Goal: Check status: Check status

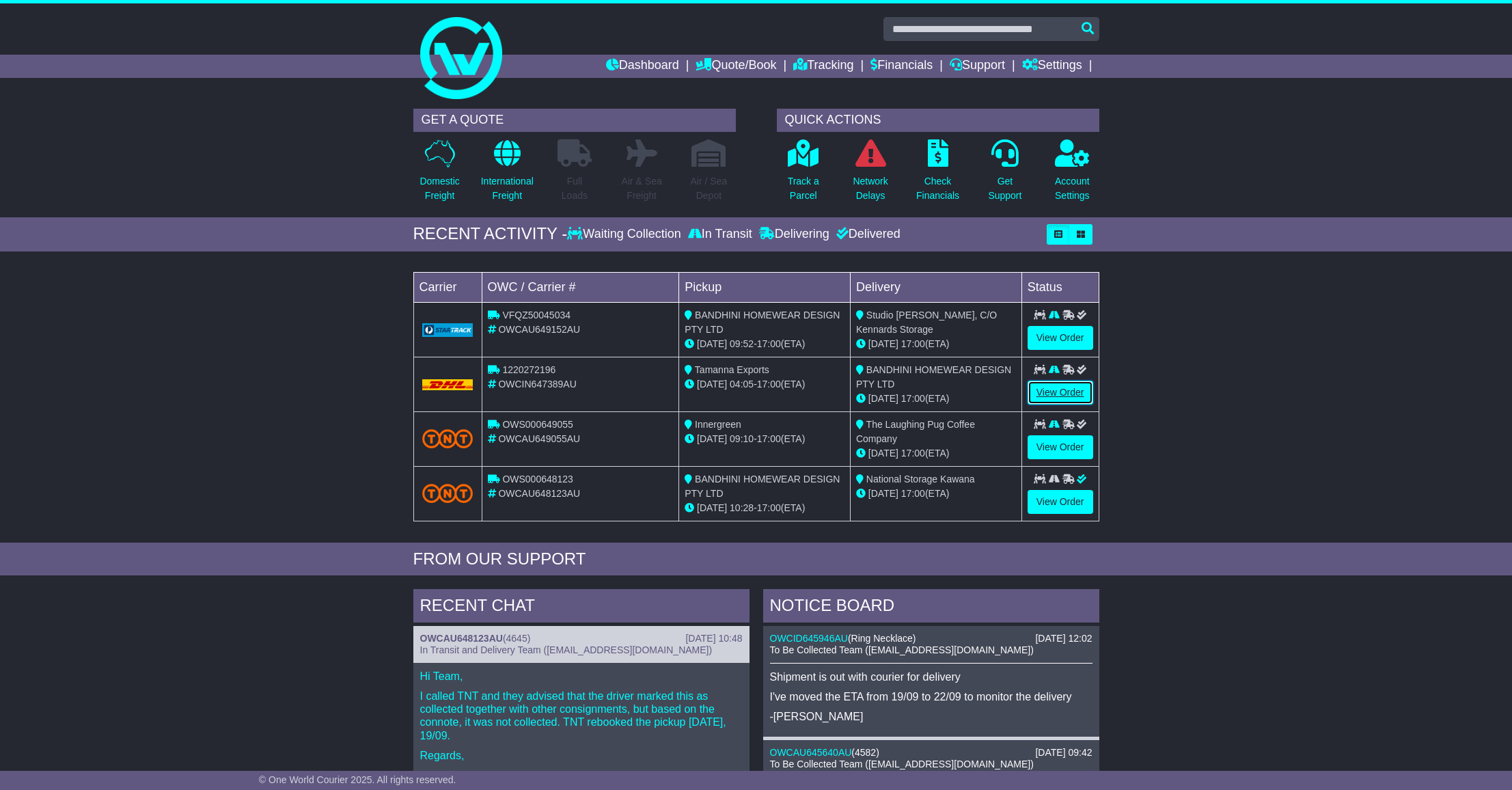
click at [1067, 392] on link "View Order" at bounding box center [1060, 392] width 65 height 24
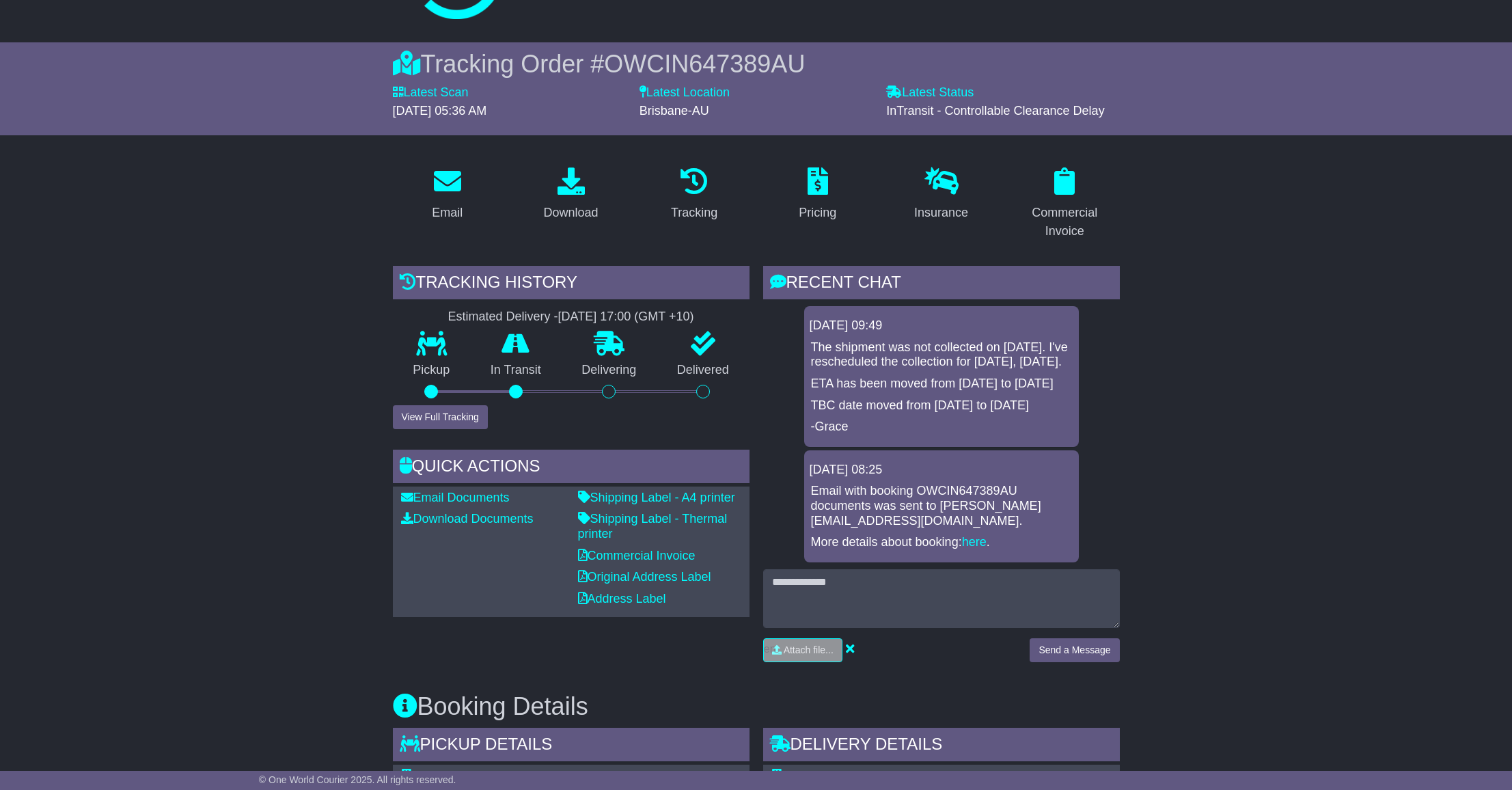
scroll to position [84, 0]
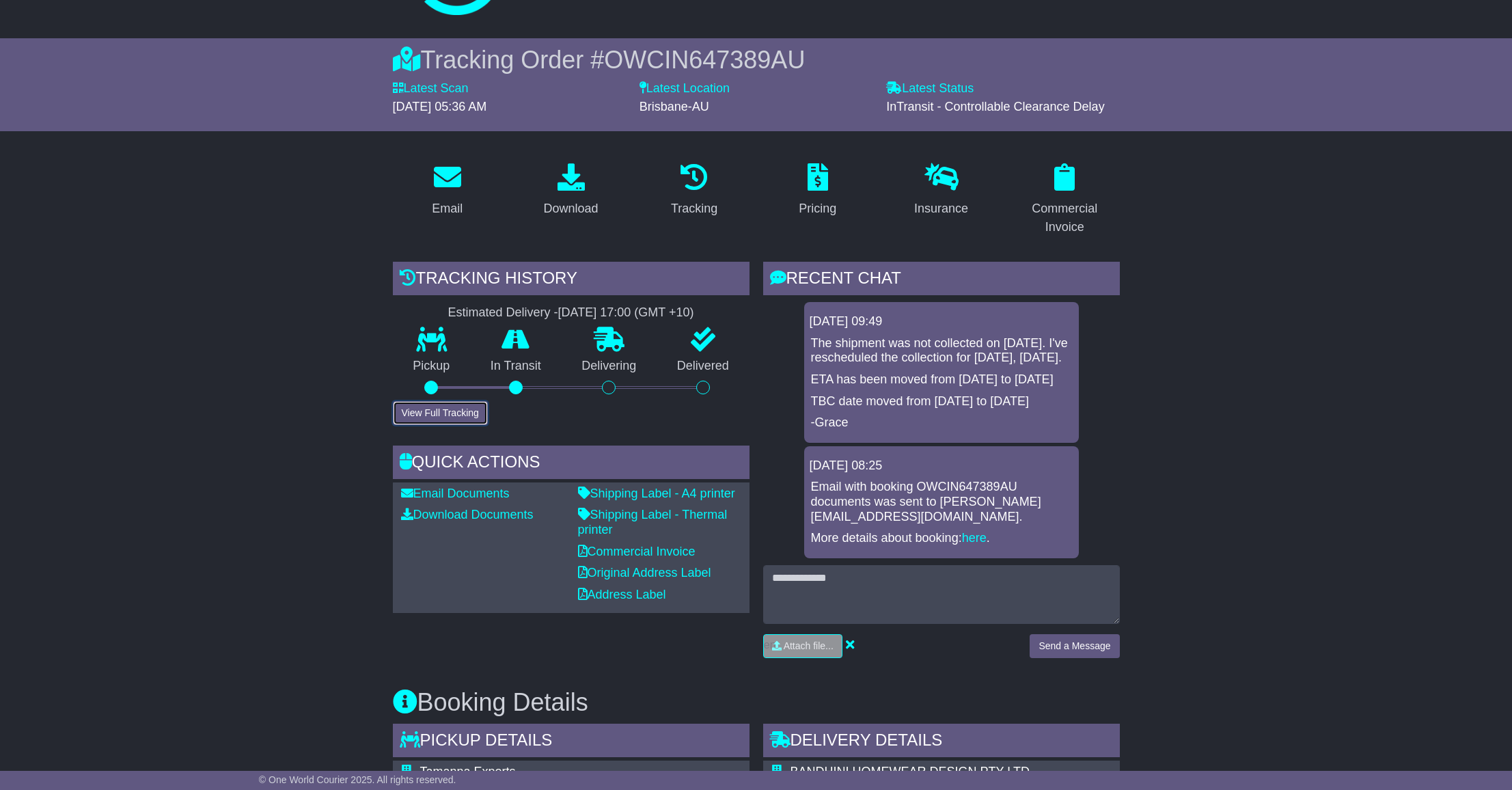
click at [440, 417] on button "View Full Tracking" at bounding box center [440, 413] width 95 height 24
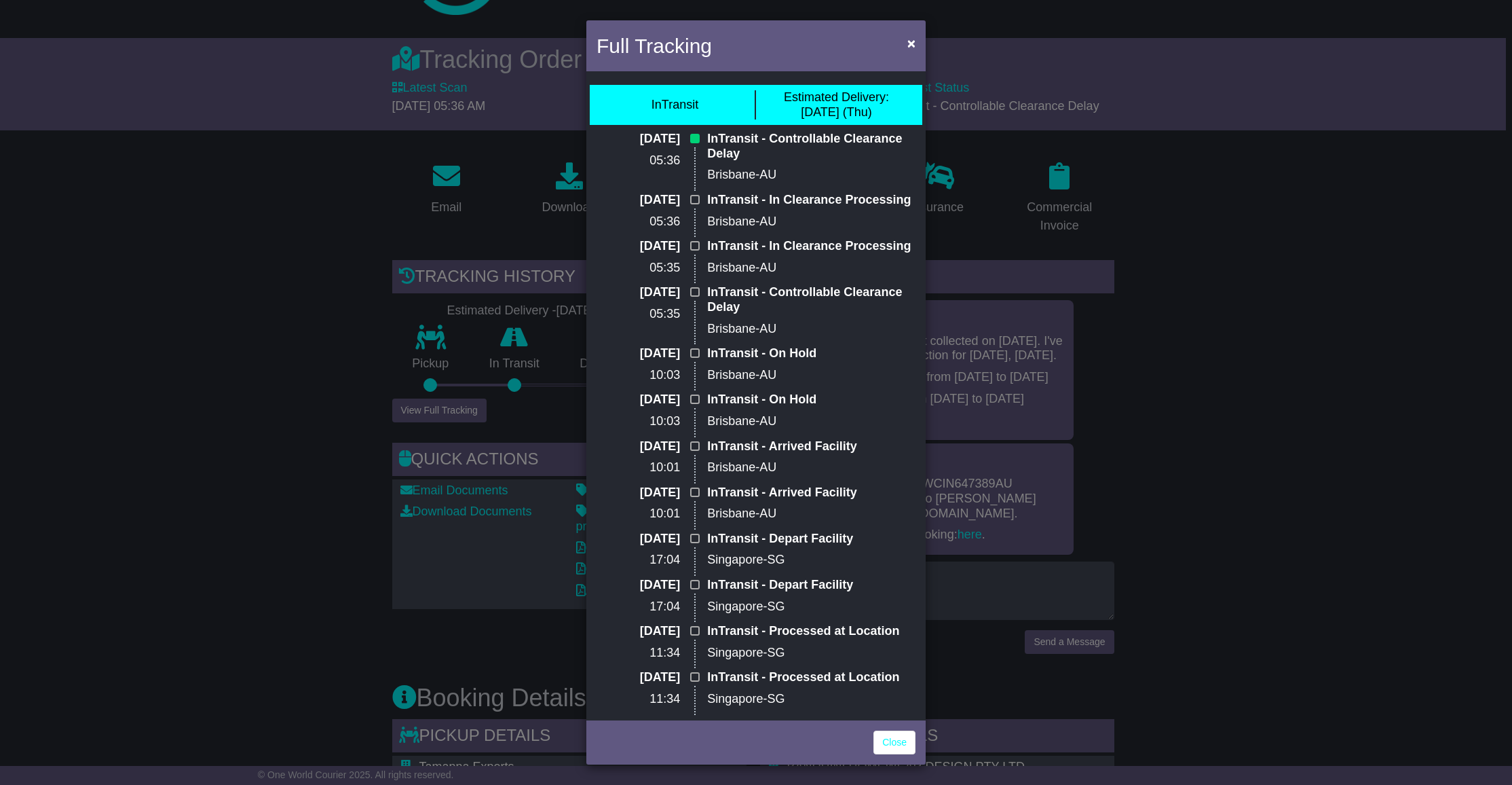
click at [539, 426] on div "Full Tracking × InTransit Estimated Delivery: [DATE] (Thu) [DATE] 05:36 InTrans…" at bounding box center [756, 392] width 1512 height 785
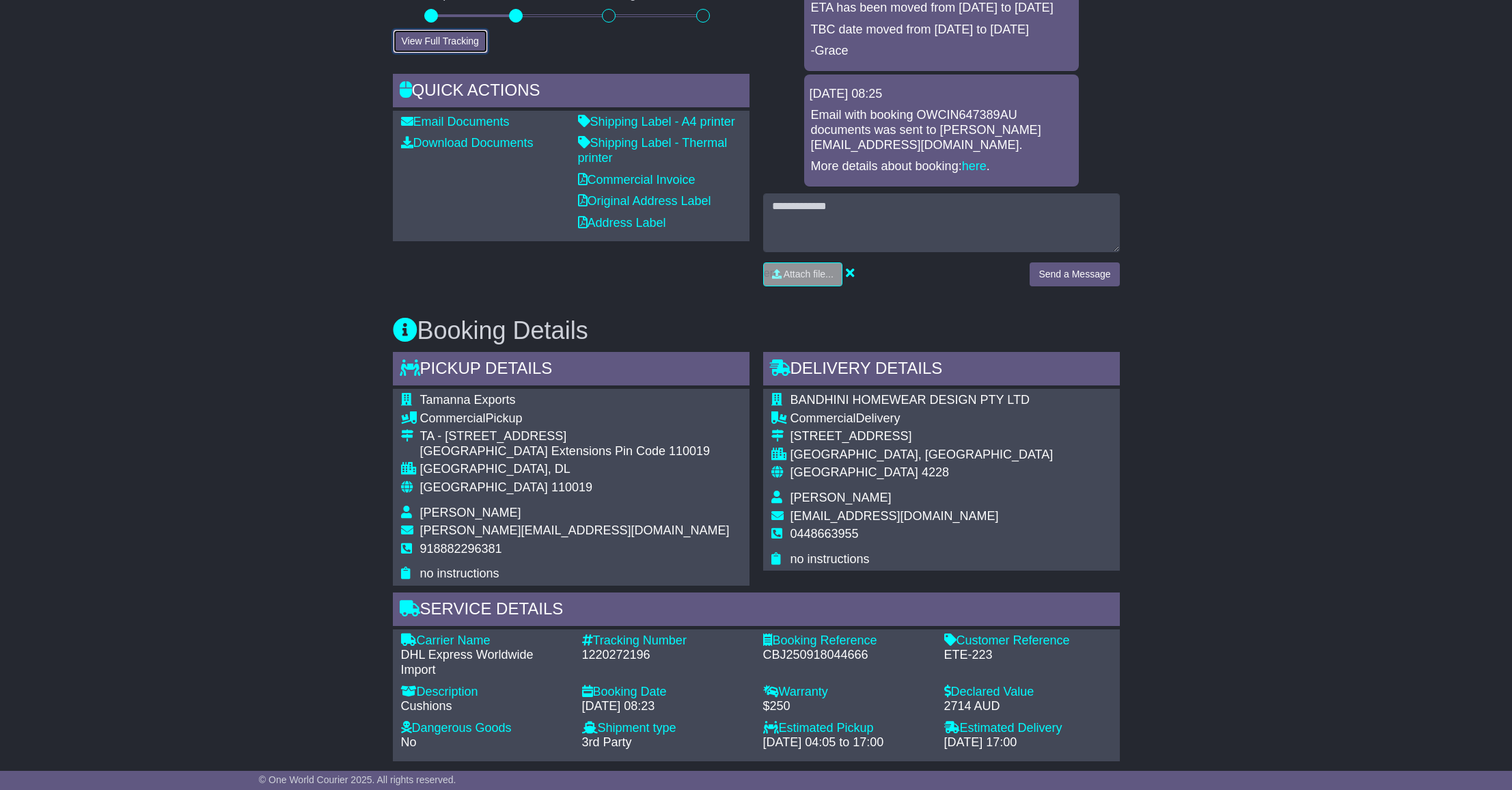
scroll to position [473, 0]
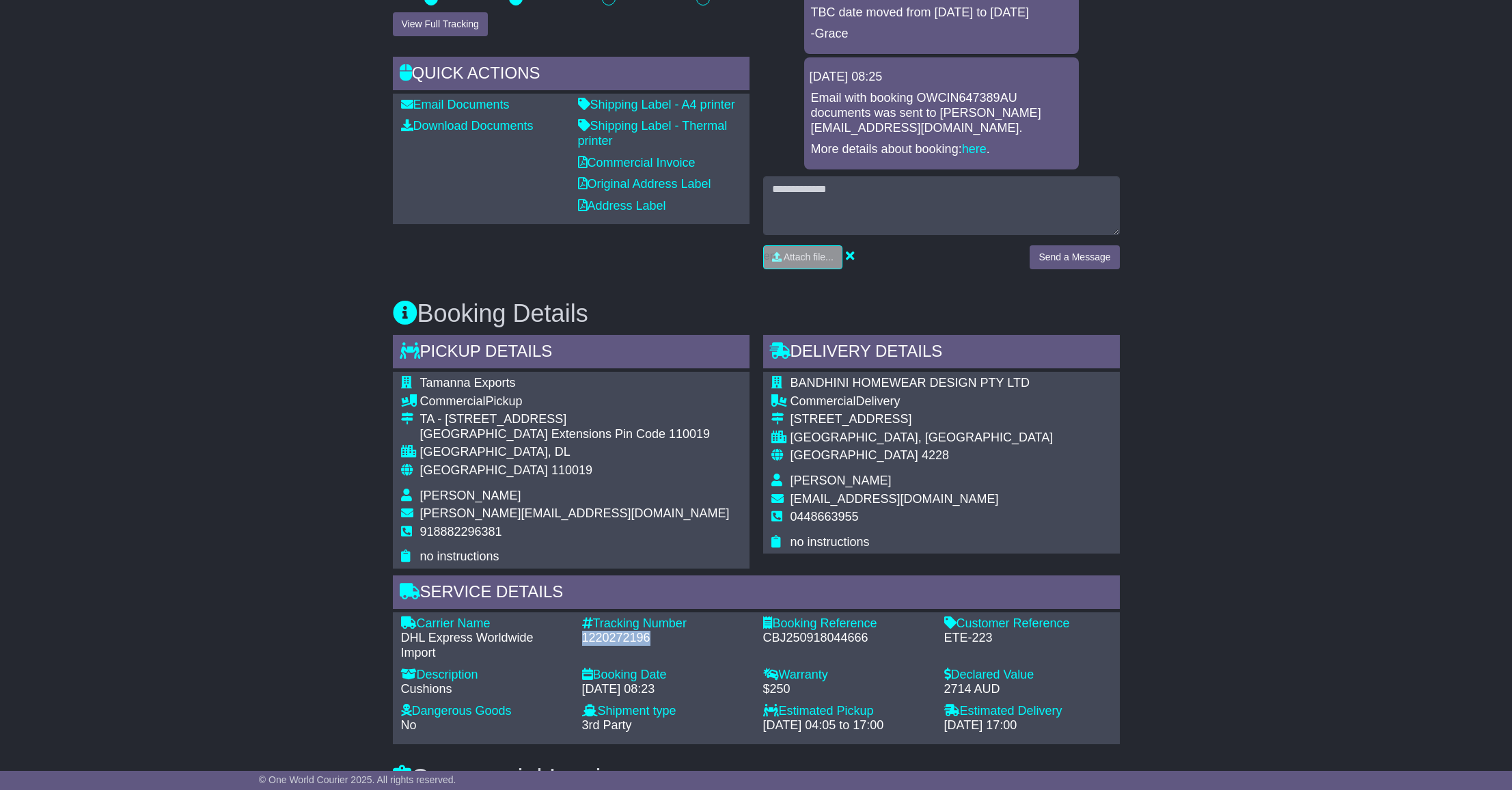
drag, startPoint x: 655, startPoint y: 621, endPoint x: 579, endPoint y: 620, distance: 76.0
click at [579, 620] on div "Tracking Number - 1220272196" at bounding box center [665, 638] width 181 height 44
copy div "1220272196"
